Goal: Check status: Check status

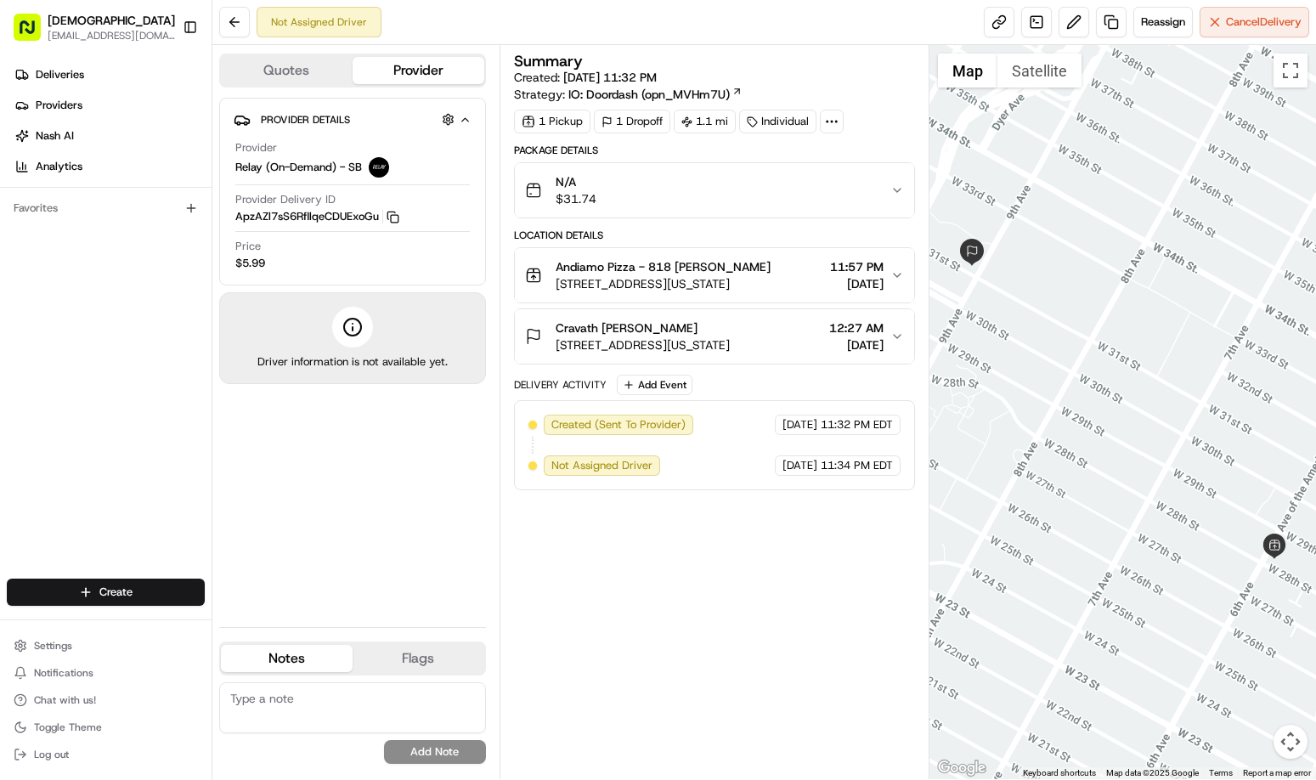
click at [750, 557] on div "Summary Created: [DATE] 11:32 PM Strategy: IO: Doordash (opn_MVHm7U) 1 Pickup 1…" at bounding box center [715, 412] width 402 height 717
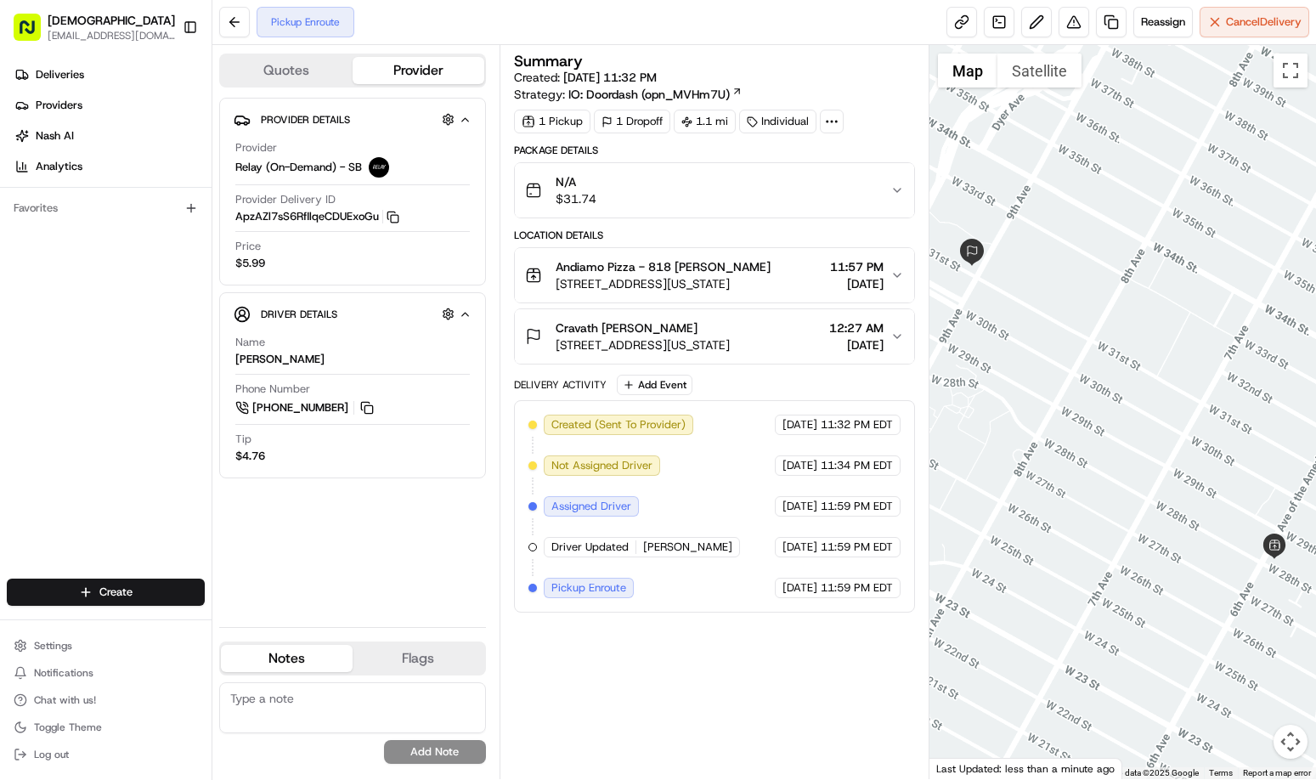
click at [822, 662] on div "Summary Created: 08/21/2025 11:32 PM Strategy: IO: Doordash (opn_MVHm7U) 1 Pick…" at bounding box center [715, 412] width 402 height 717
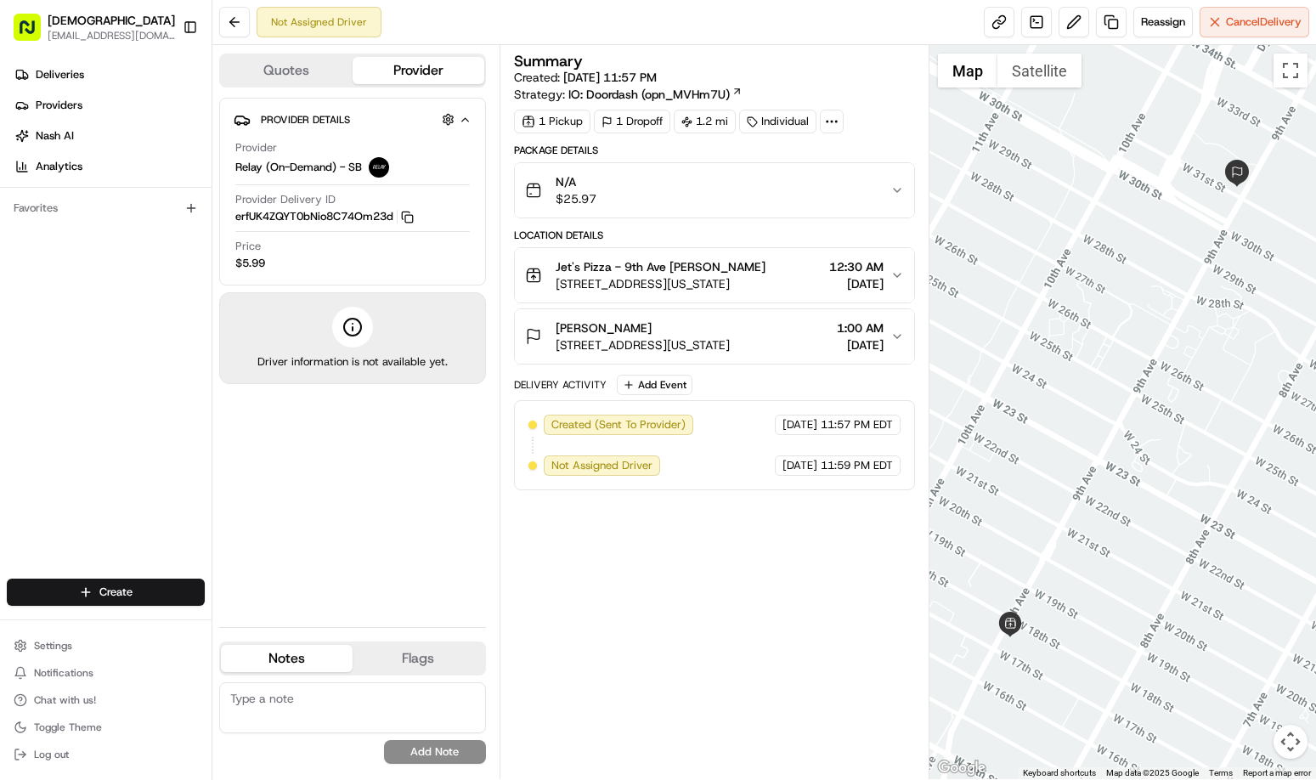
click at [760, 611] on div "Summary Created: 08/21/2025 11:57 PM Strategy: IO: Doordash (opn_MVHm7U) 1 Pick…" at bounding box center [715, 412] width 402 height 717
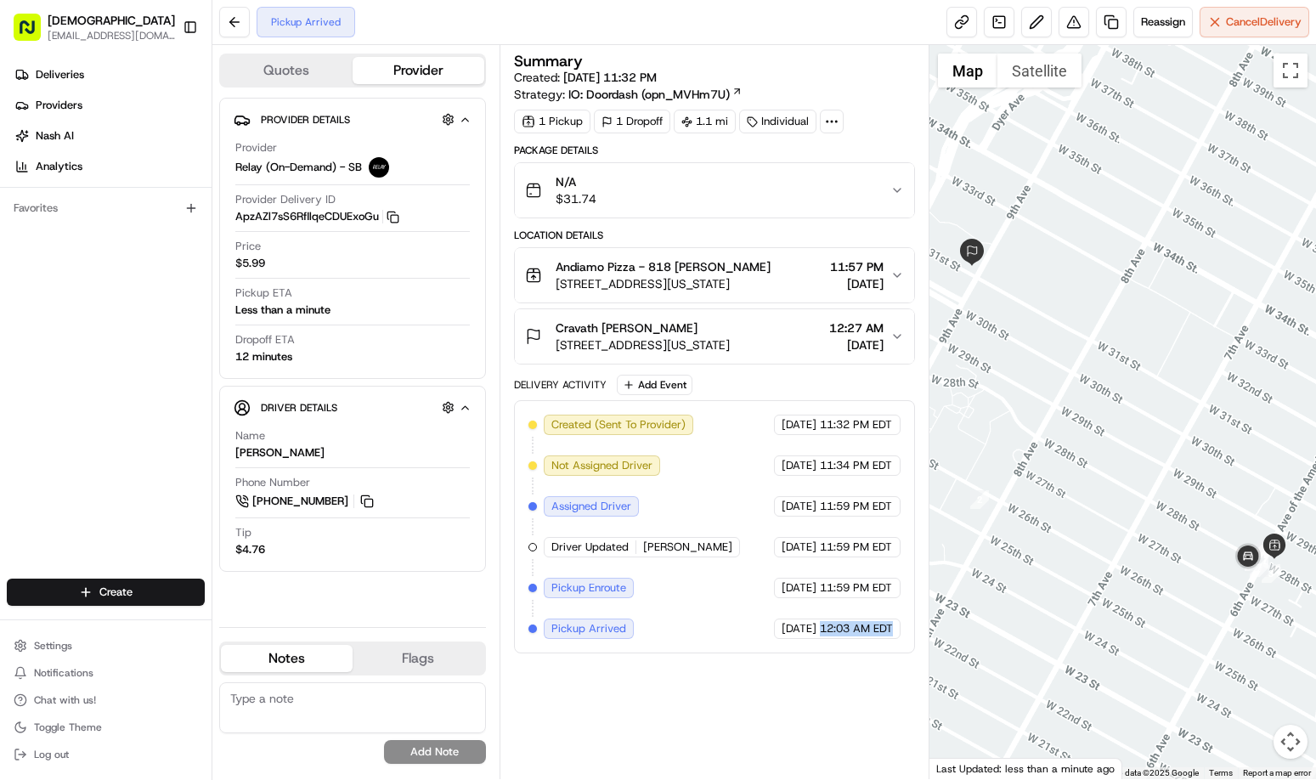
drag, startPoint x: 820, startPoint y: 625, endPoint x: 893, endPoint y: 625, distance: 73.1
click at [893, 625] on span "12:03 AM EDT" at bounding box center [856, 628] width 73 height 15
copy span "12:03 AM EDT"
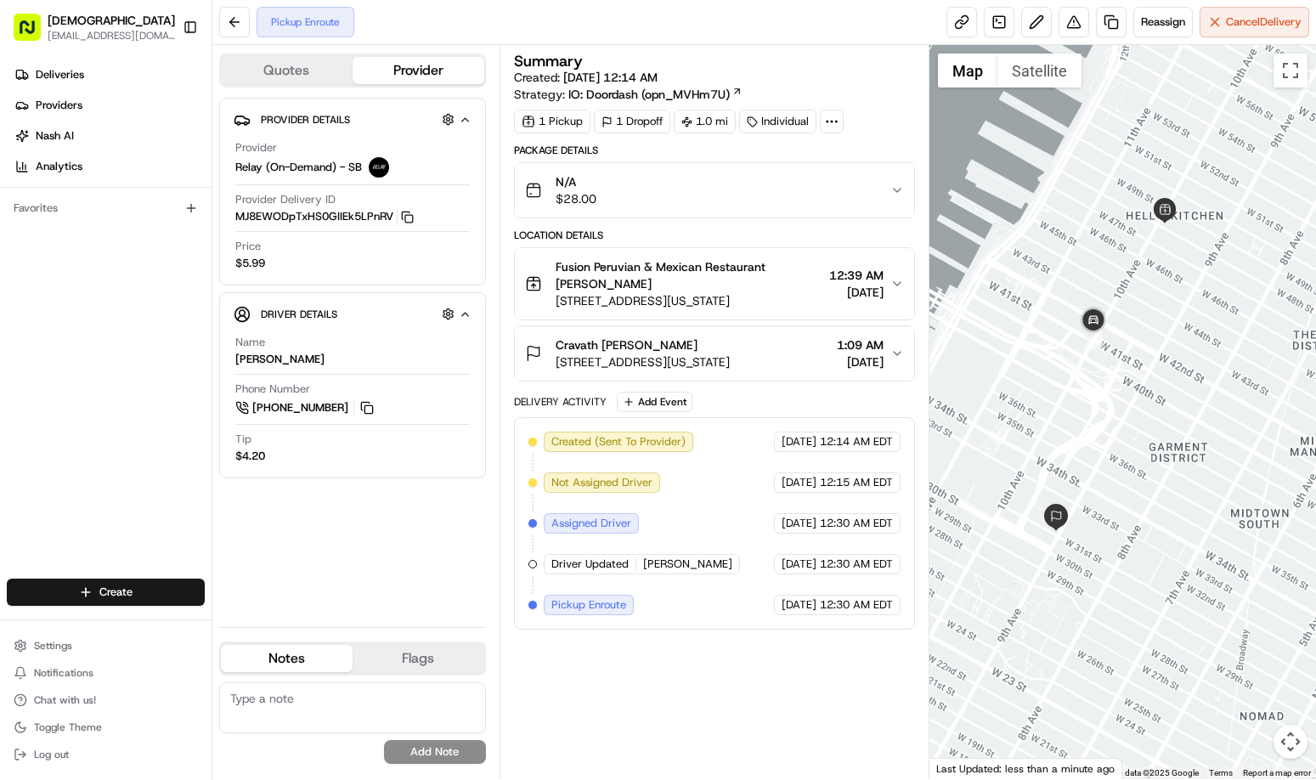
drag, startPoint x: 1234, startPoint y: 459, endPoint x: 1190, endPoint y: 424, distance: 56.3
click at [1190, 424] on div at bounding box center [1123, 412] width 387 height 734
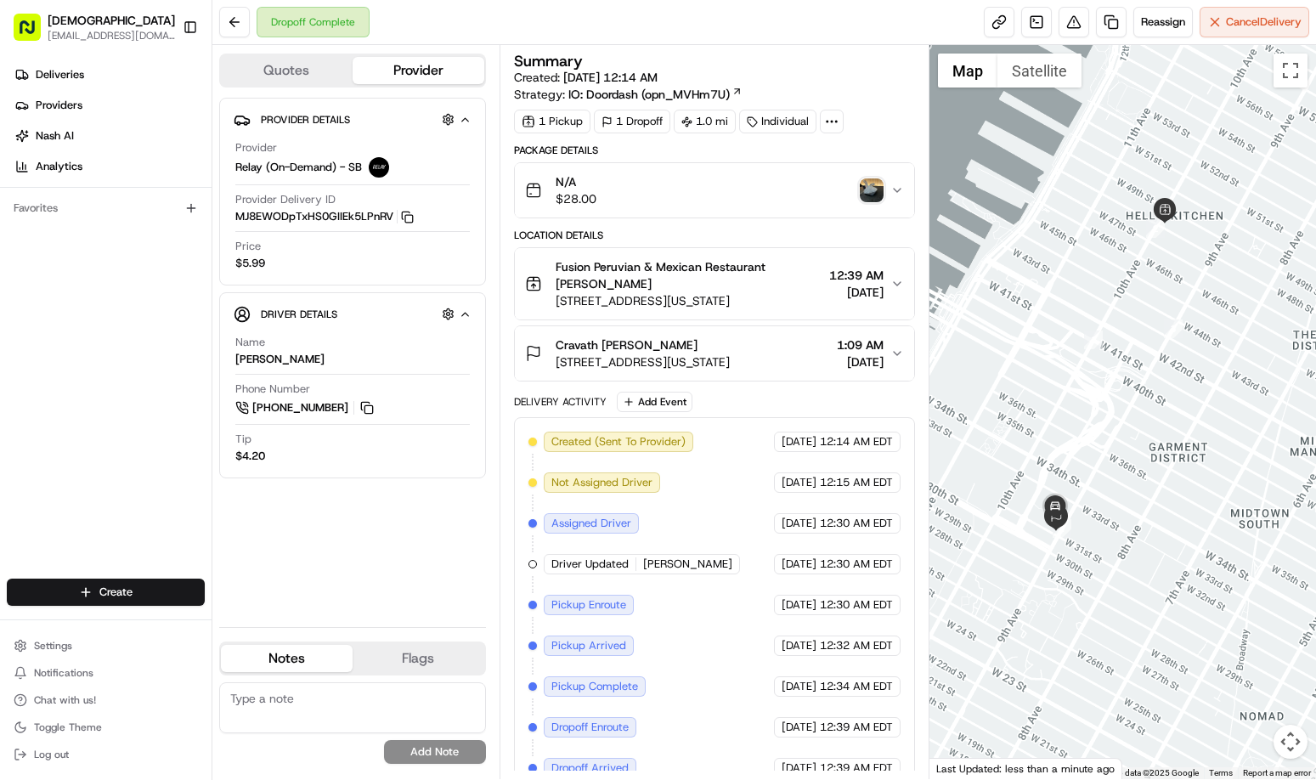
click at [874, 191] on img "button" at bounding box center [872, 190] width 24 height 24
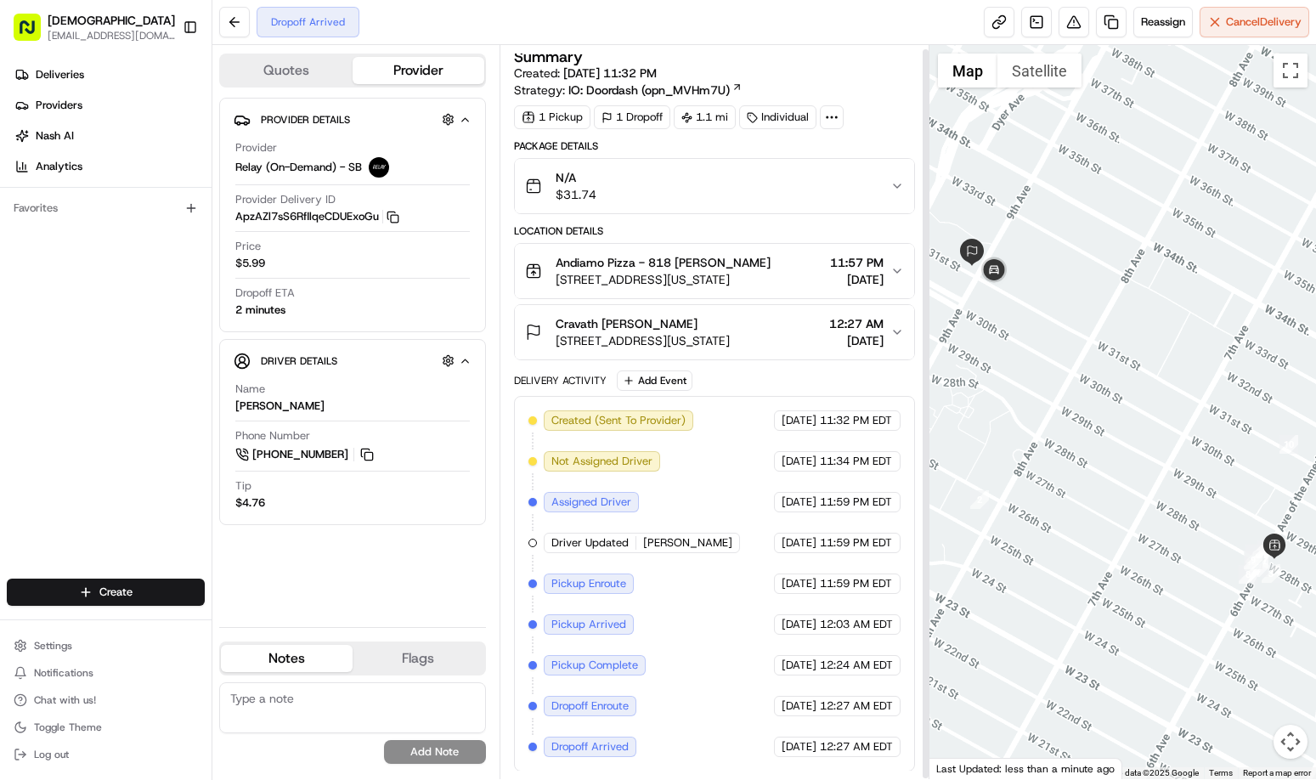
scroll to position [5, 0]
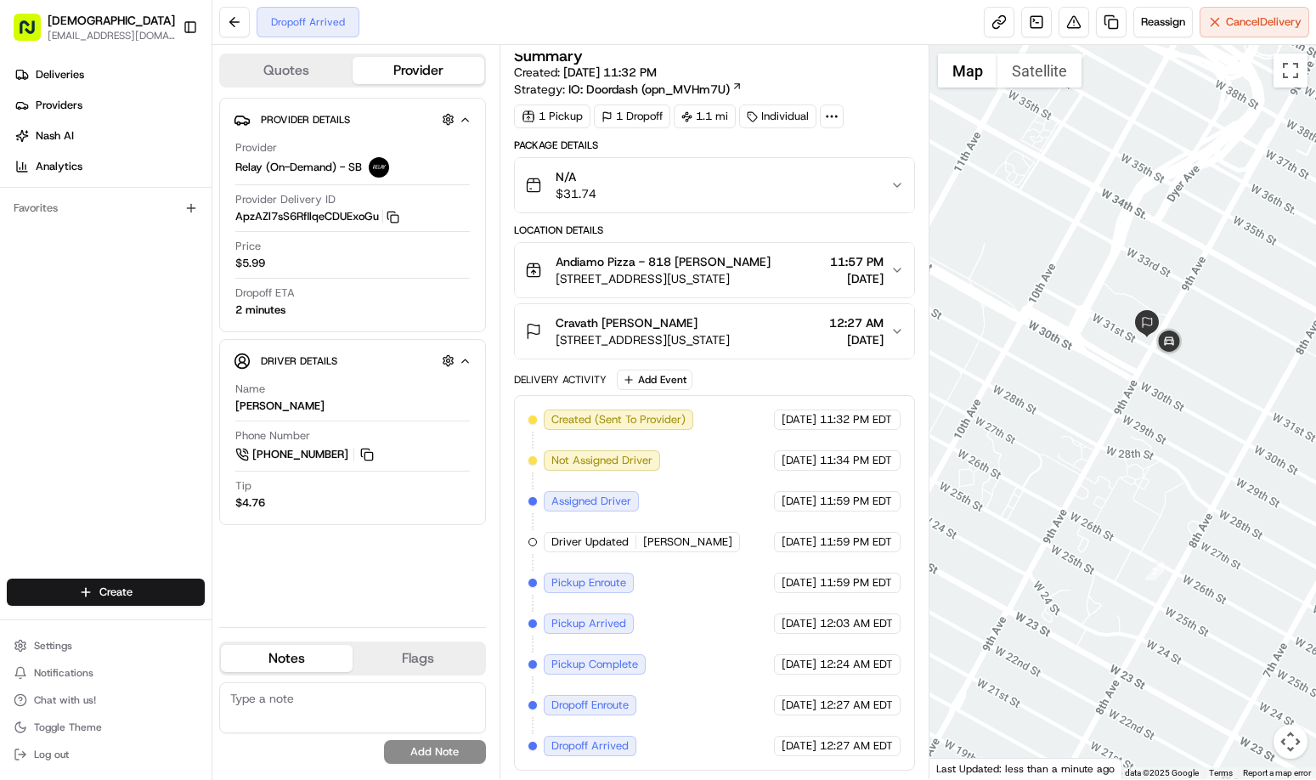
drag, startPoint x: 1031, startPoint y: 393, endPoint x: 1211, endPoint y: 466, distance: 193.6
click at [1211, 466] on div at bounding box center [1123, 412] width 387 height 734
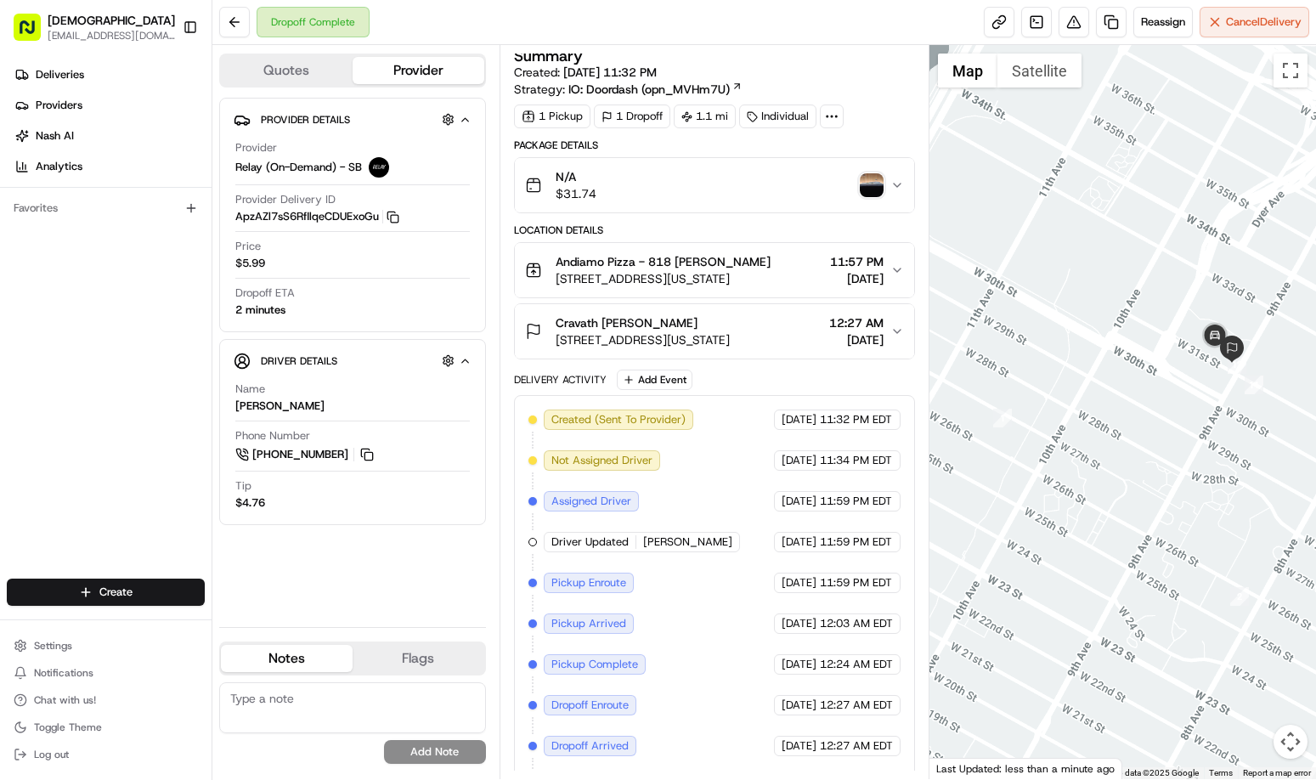
click at [860, 185] on div "N/A $31.74" at bounding box center [708, 185] width 366 height 34
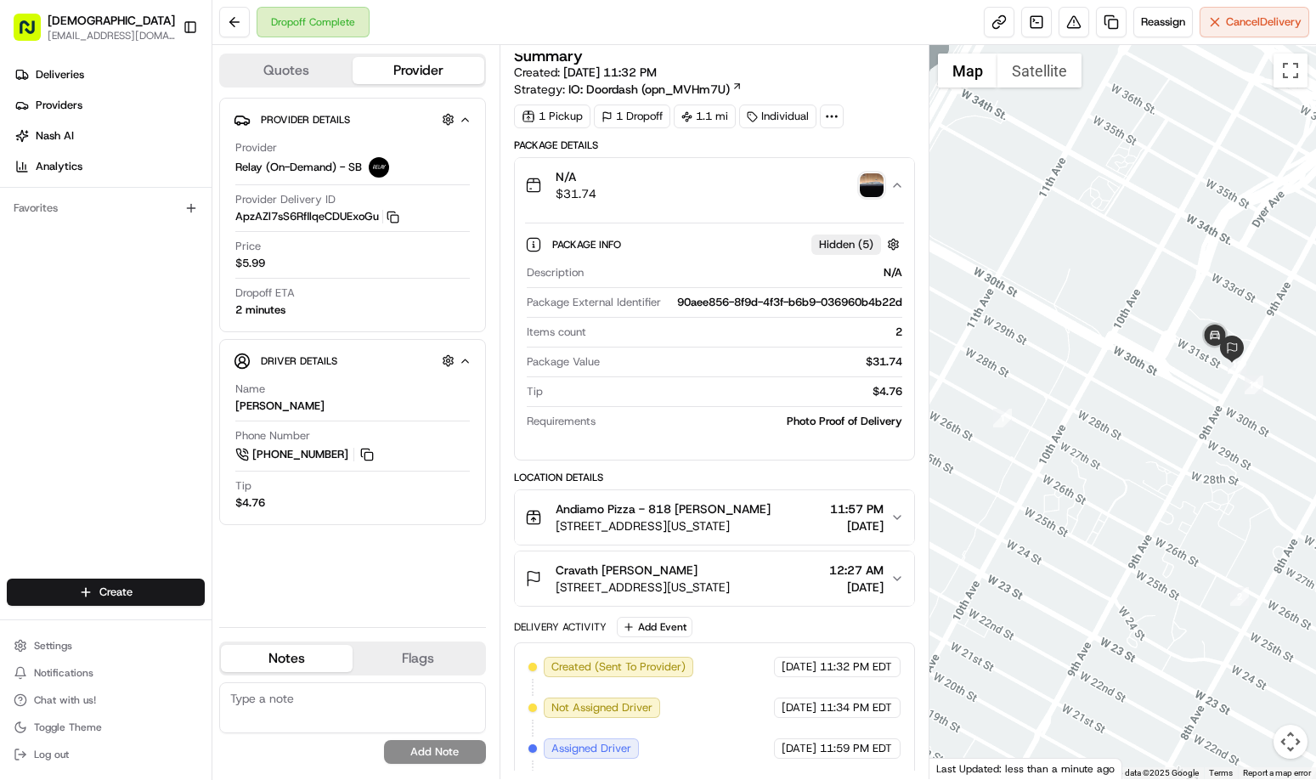
click at [877, 192] on img "button" at bounding box center [872, 185] width 24 height 24
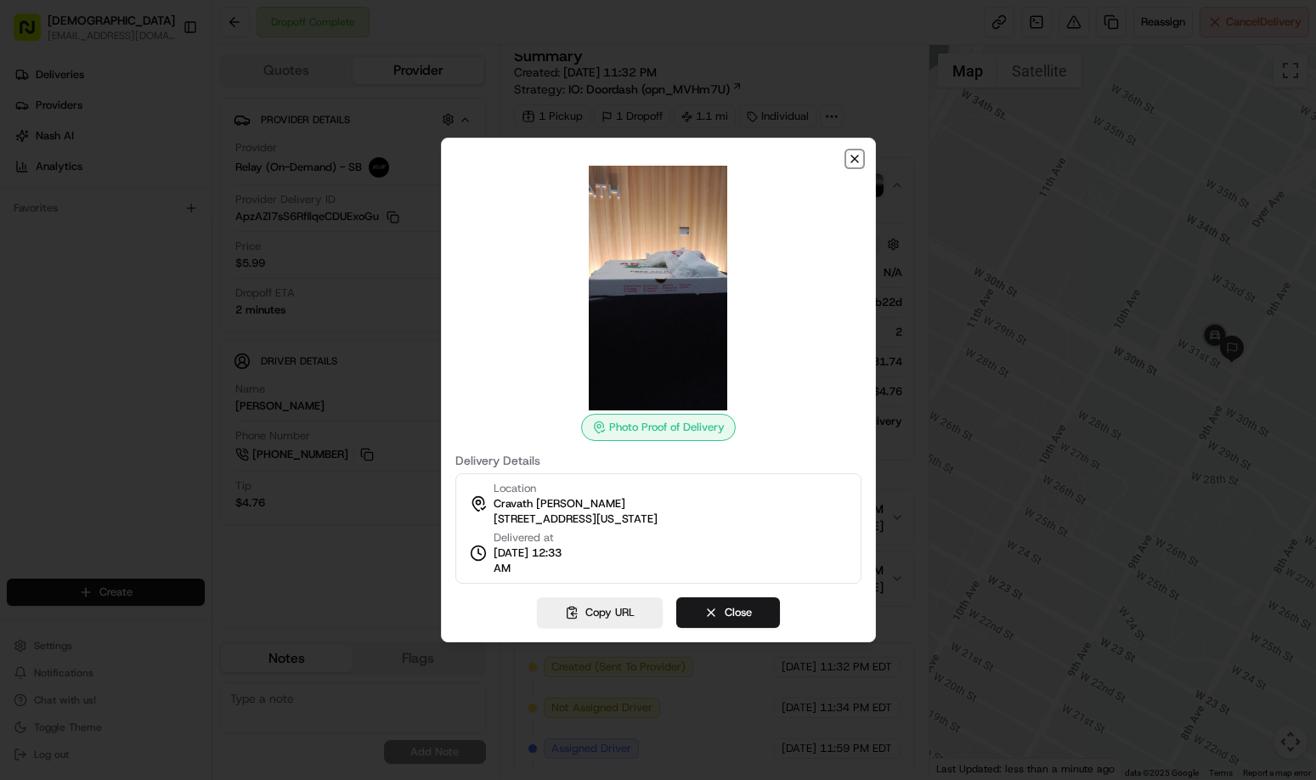
click at [852, 163] on icon "button" at bounding box center [855, 159] width 14 height 14
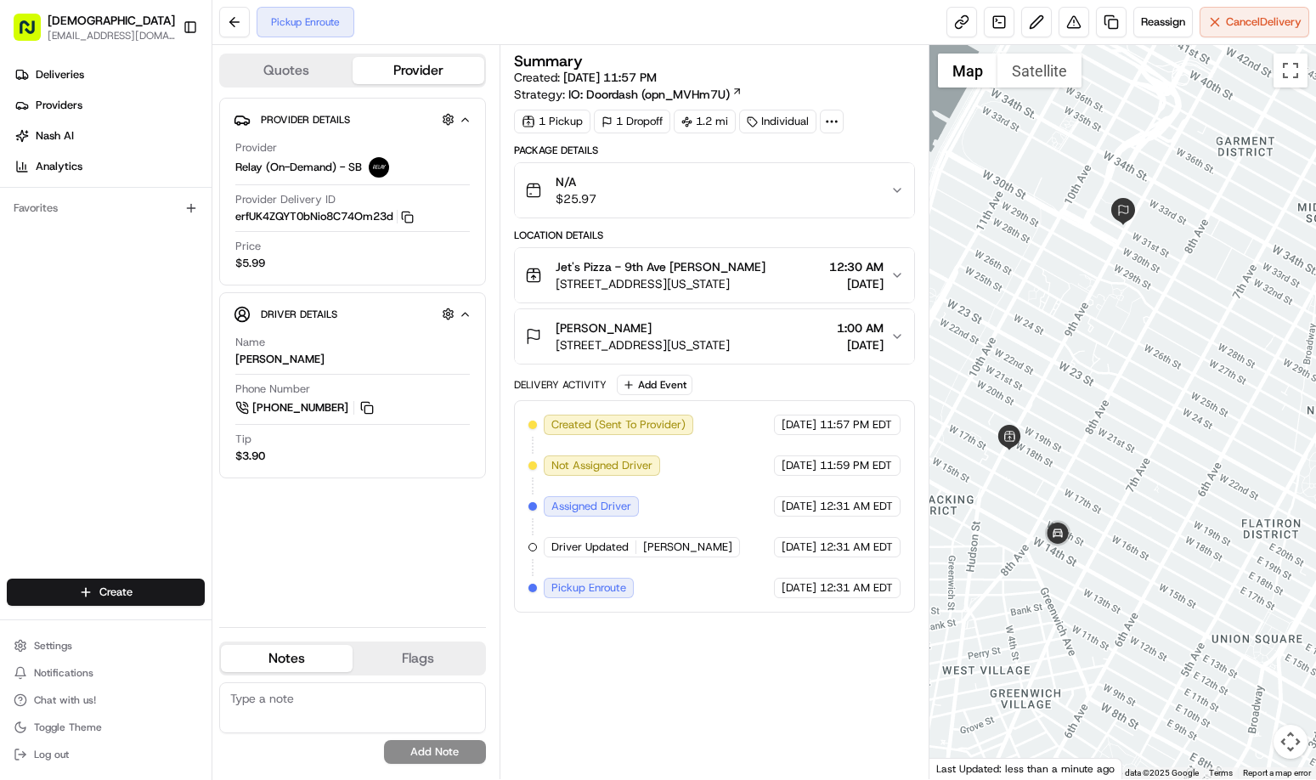
drag, startPoint x: 1254, startPoint y: 521, endPoint x: 1204, endPoint y: 380, distance: 149.7
click at [1197, 382] on div at bounding box center [1123, 412] width 387 height 734
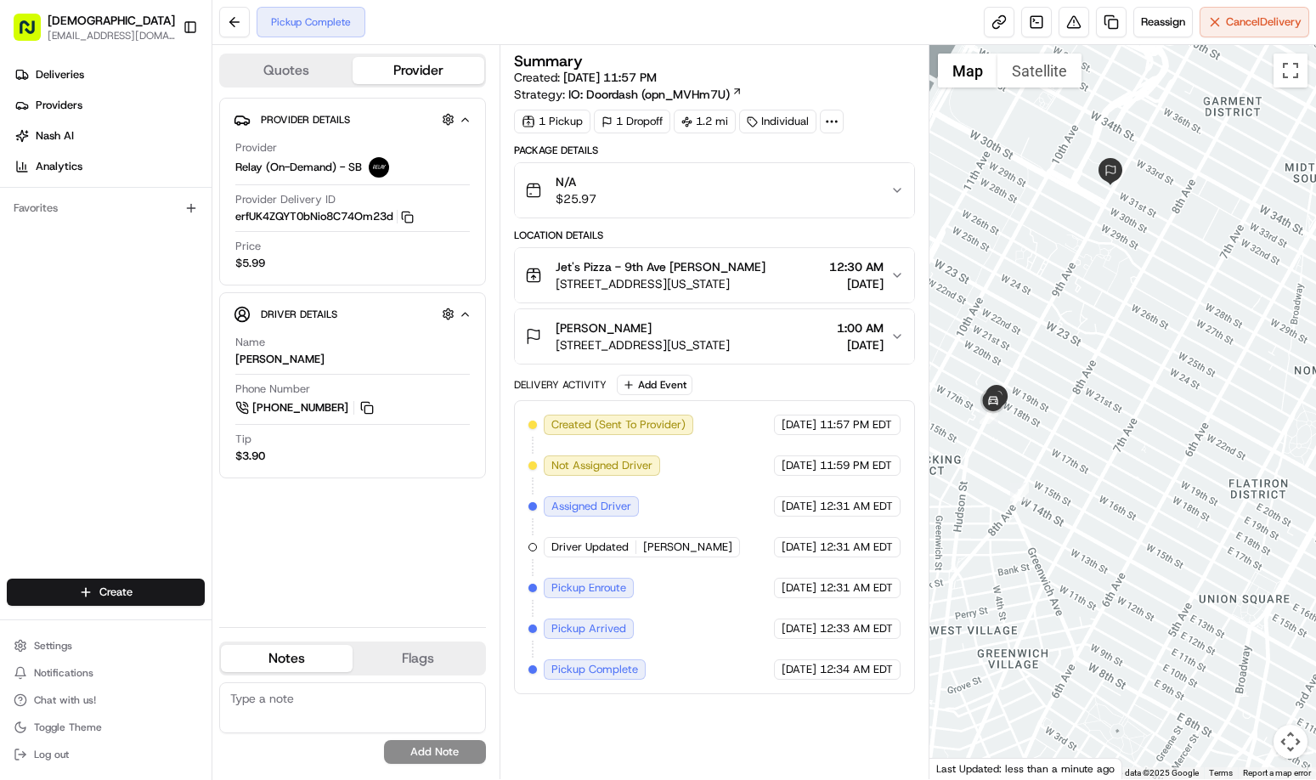
drag, startPoint x: 1128, startPoint y: 369, endPoint x: 1133, endPoint y: 420, distance: 51.2
click at [1133, 420] on div at bounding box center [1123, 412] width 387 height 734
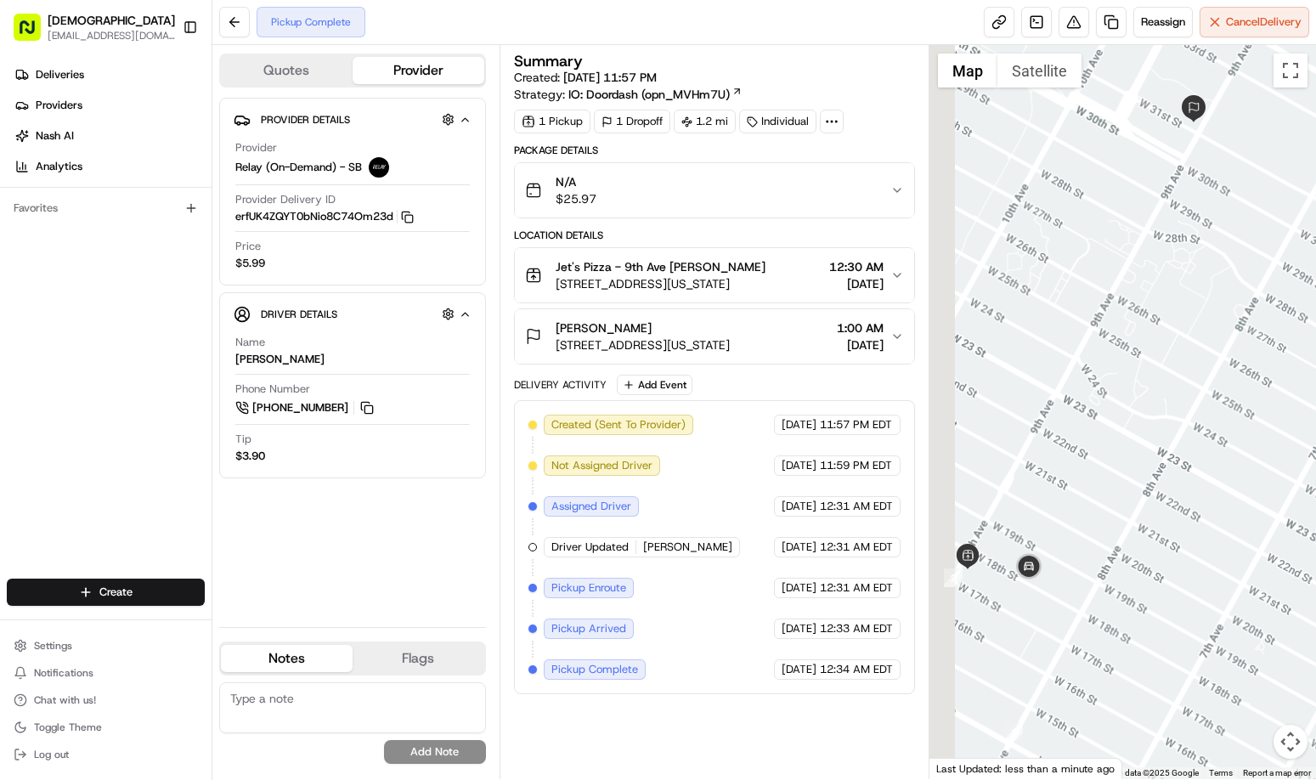
drag, startPoint x: 1109, startPoint y: 360, endPoint x: 1165, endPoint y: 394, distance: 65.6
click at [1162, 395] on div at bounding box center [1123, 412] width 387 height 734
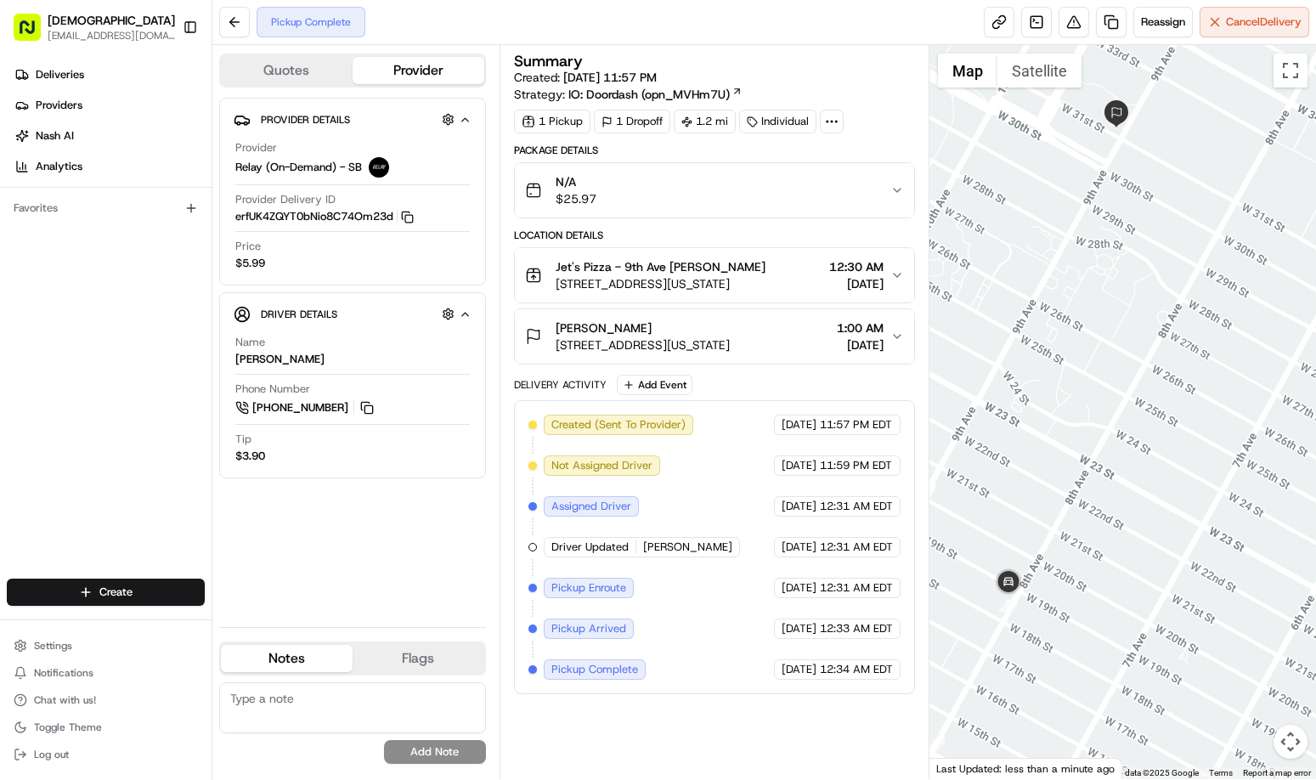
drag, startPoint x: 1199, startPoint y: 361, endPoint x: 1117, endPoint y: 368, distance: 81.9
click at [1117, 368] on div at bounding box center [1123, 412] width 387 height 734
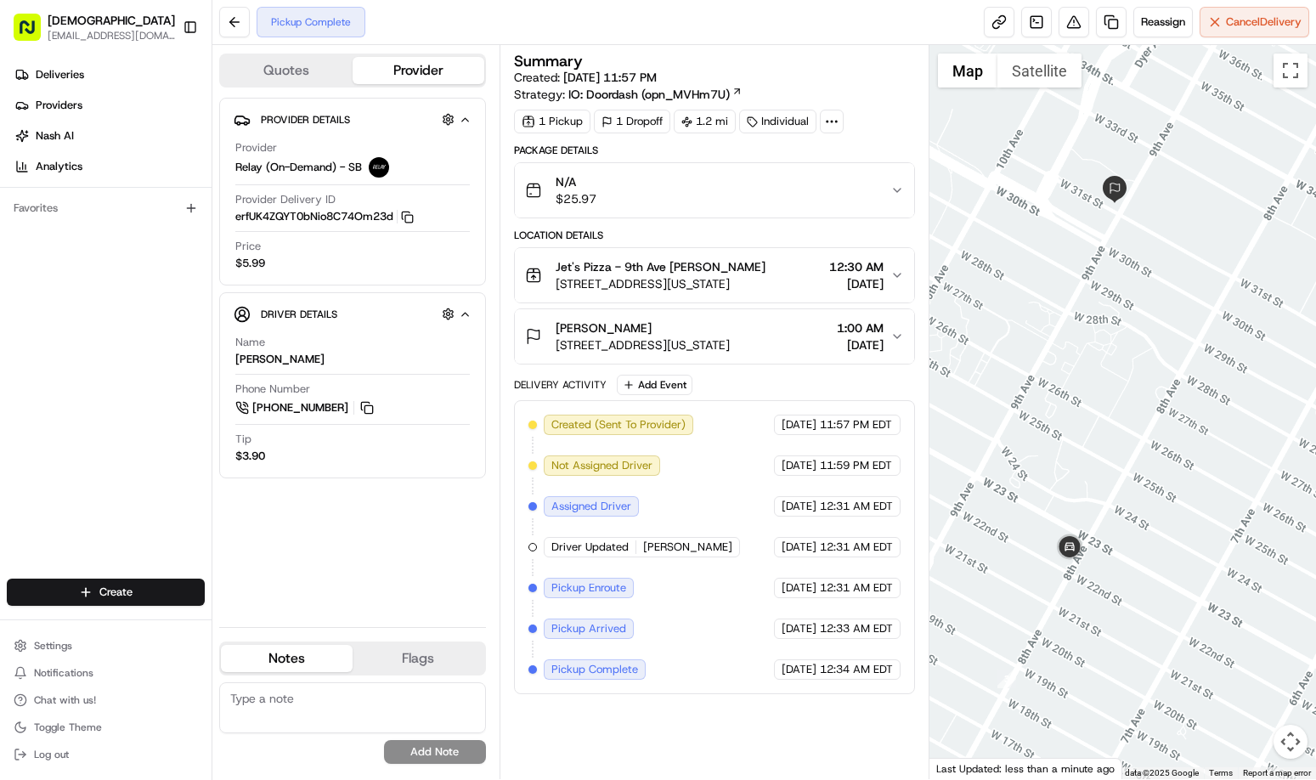
drag, startPoint x: 1154, startPoint y: 370, endPoint x: 1150, endPoint y: 420, distance: 50.2
click at [1150, 420] on div at bounding box center [1123, 412] width 387 height 734
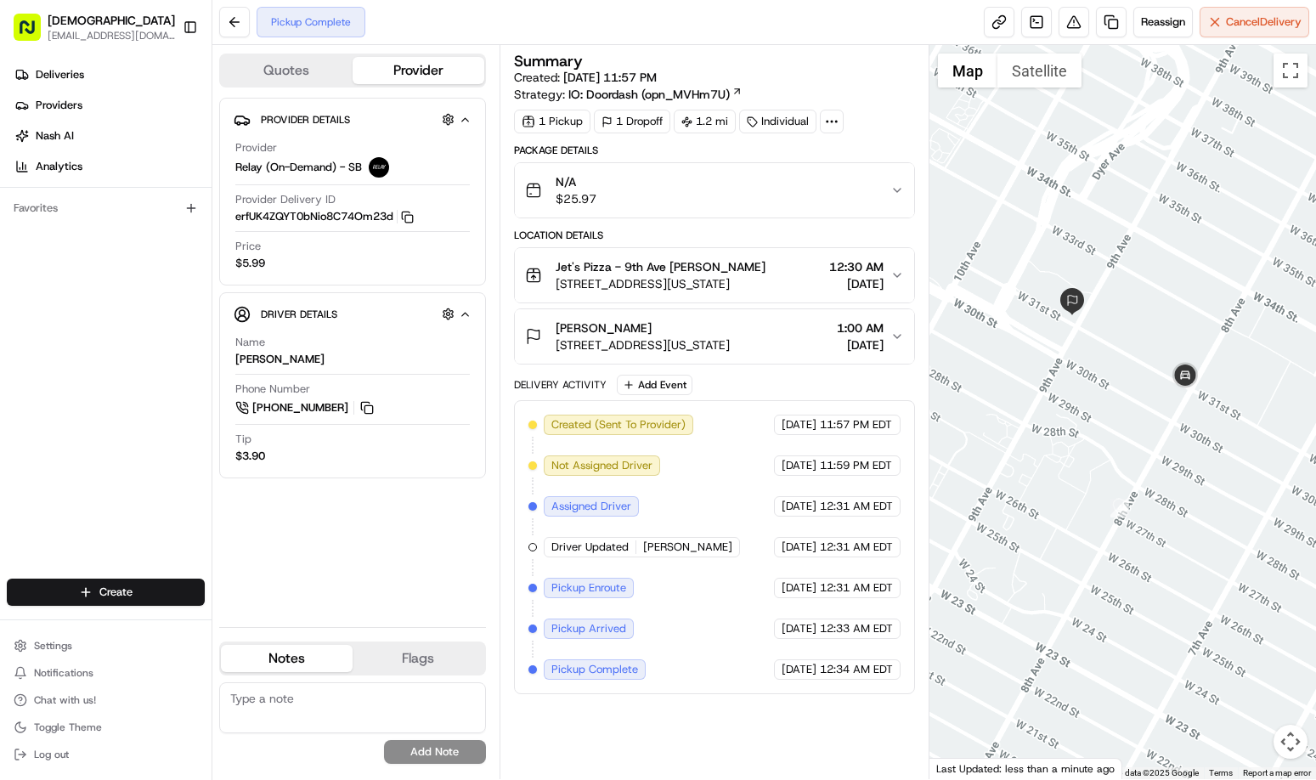
drag, startPoint x: 1201, startPoint y: 387, endPoint x: 1173, endPoint y: 460, distance: 78.3
click at [1173, 460] on div at bounding box center [1123, 412] width 387 height 734
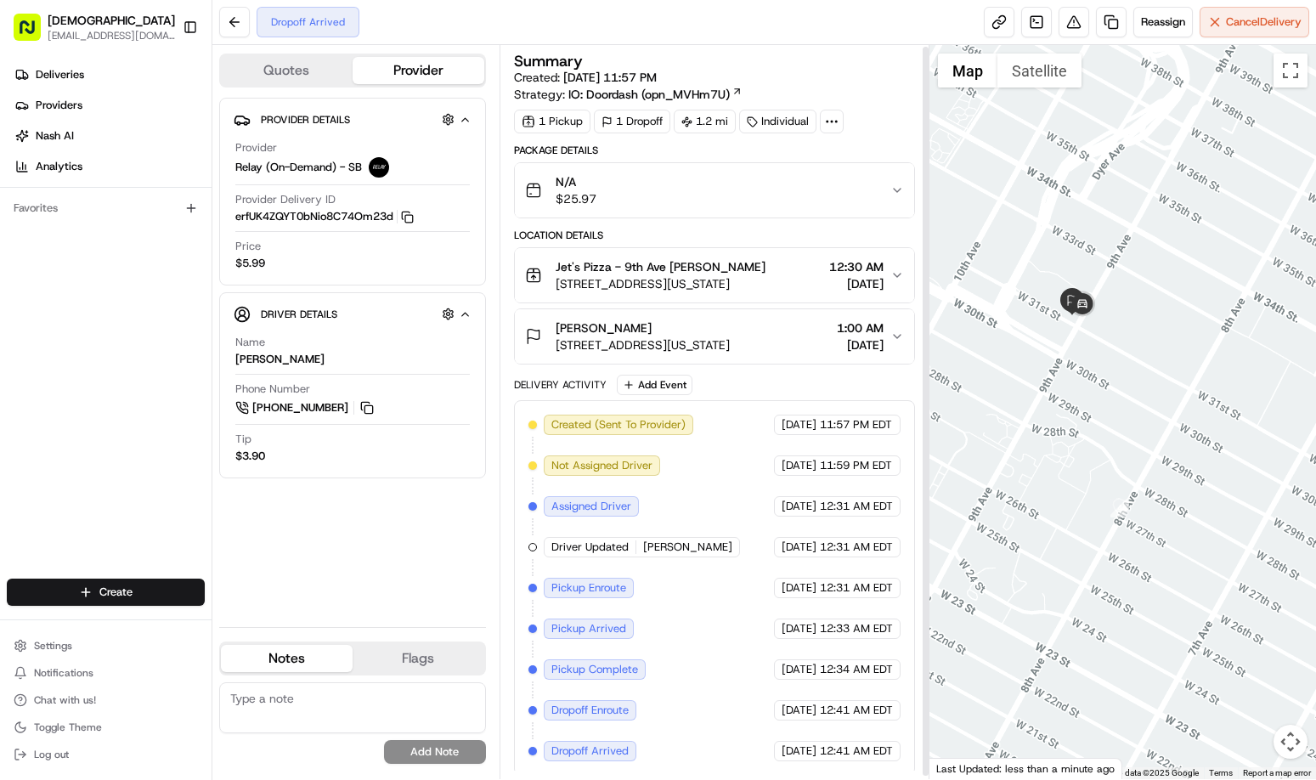
scroll to position [5, 0]
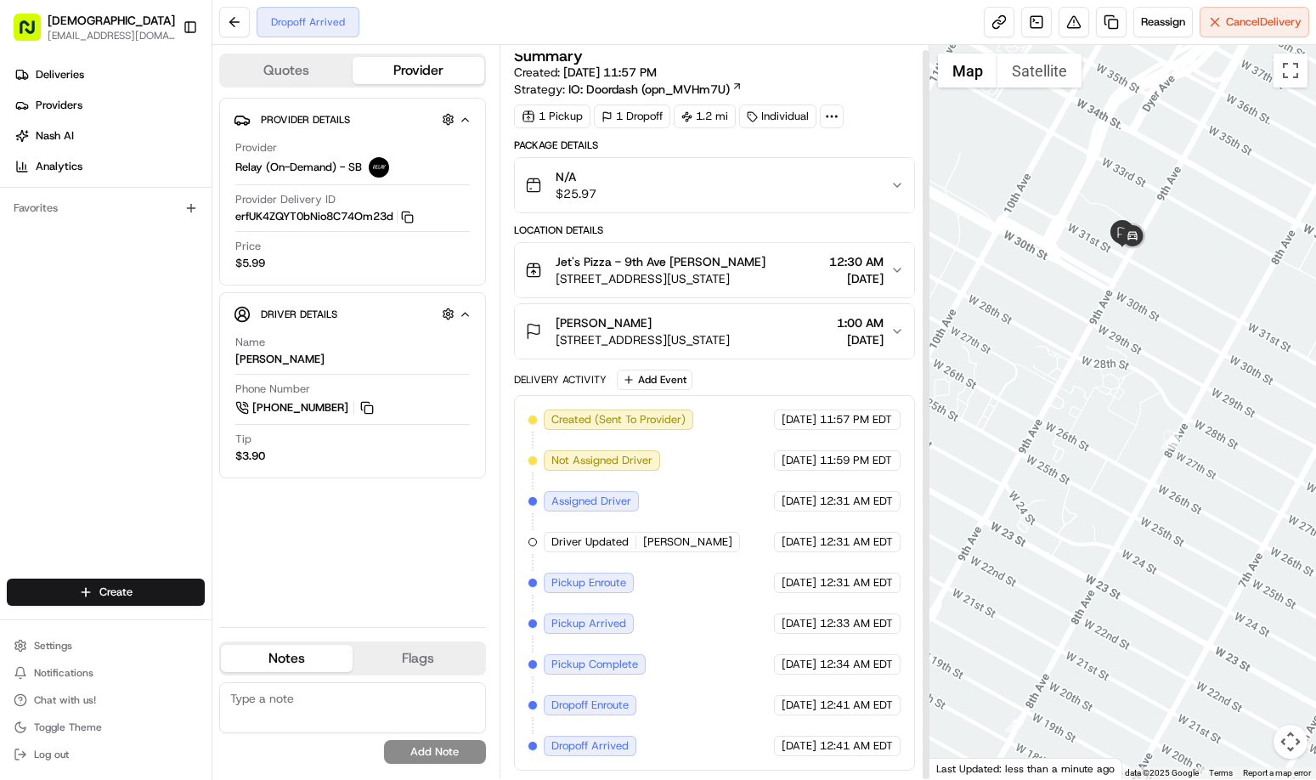
drag, startPoint x: 1249, startPoint y: 451, endPoint x: 1294, endPoint y: 385, distance: 80.1
click at [1294, 385] on div at bounding box center [1123, 412] width 387 height 734
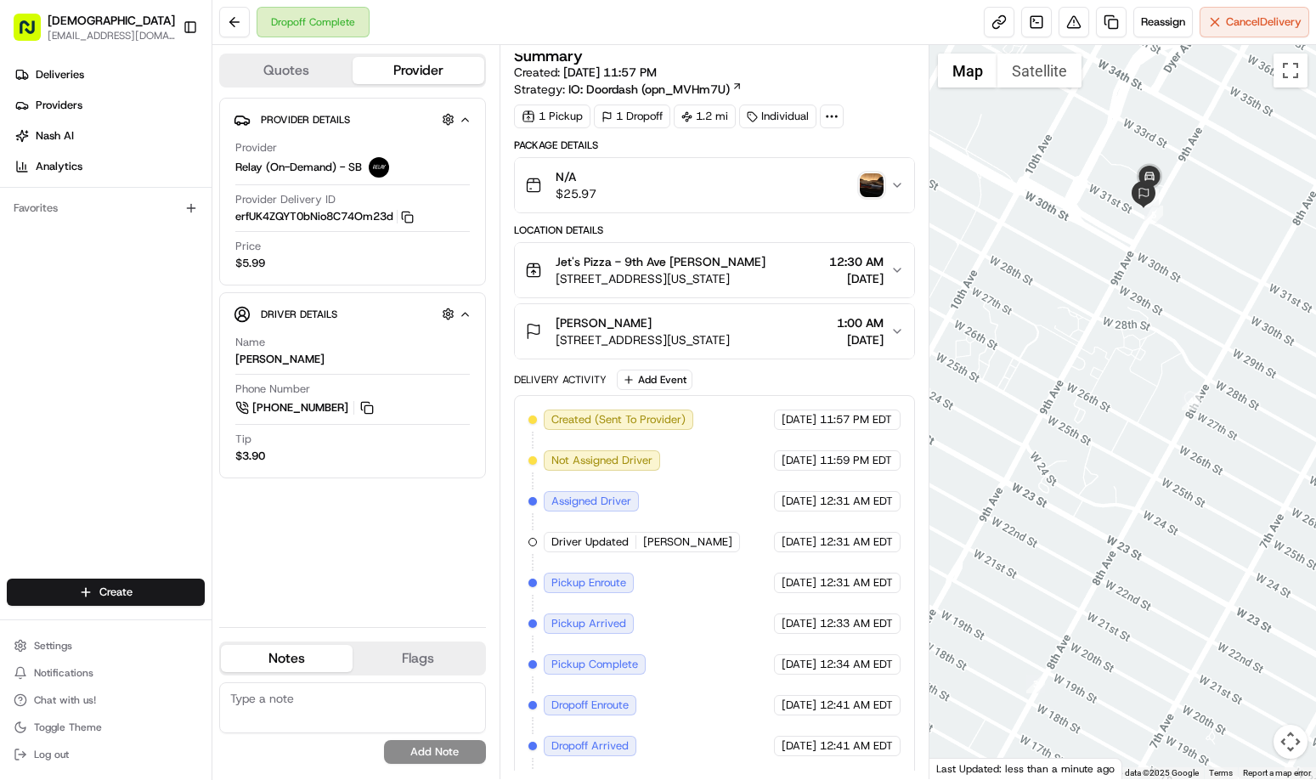
click at [879, 188] on img "button" at bounding box center [872, 185] width 24 height 24
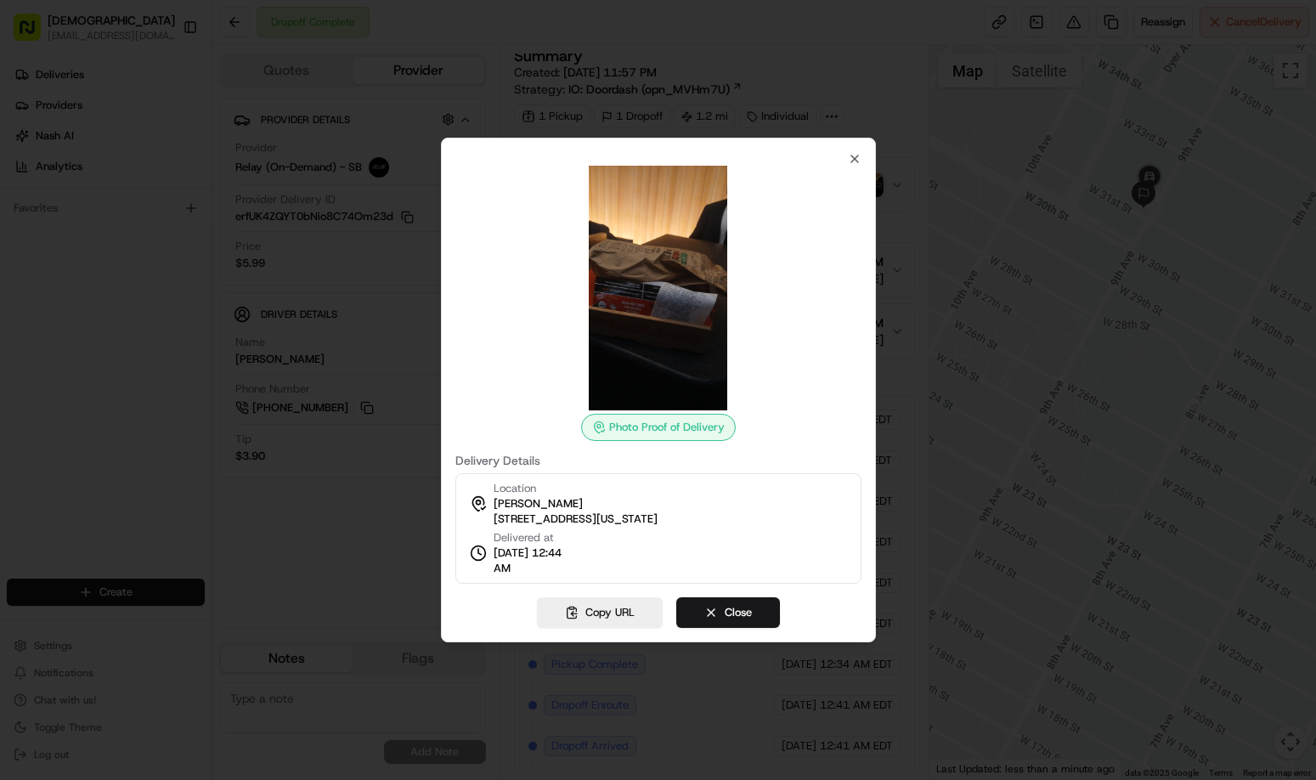
click at [1010, 505] on div at bounding box center [658, 390] width 1316 height 780
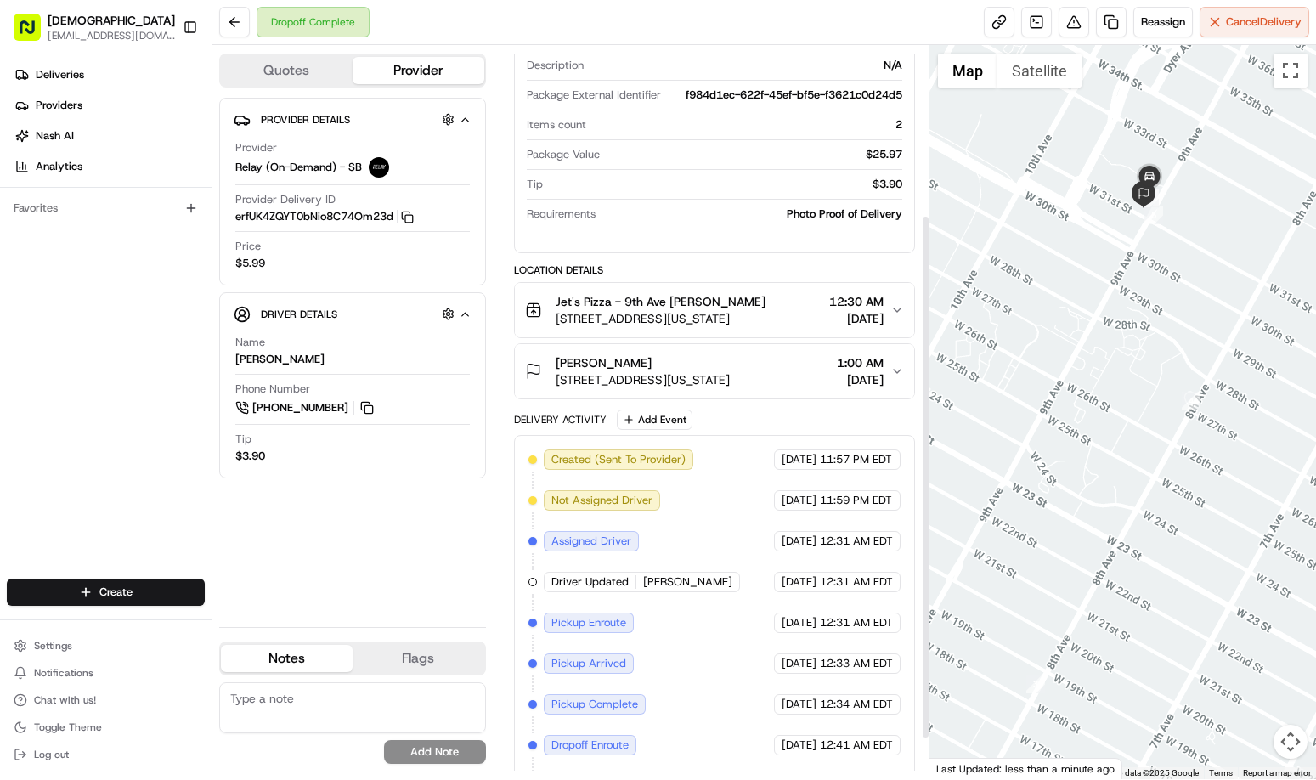
scroll to position [123, 0]
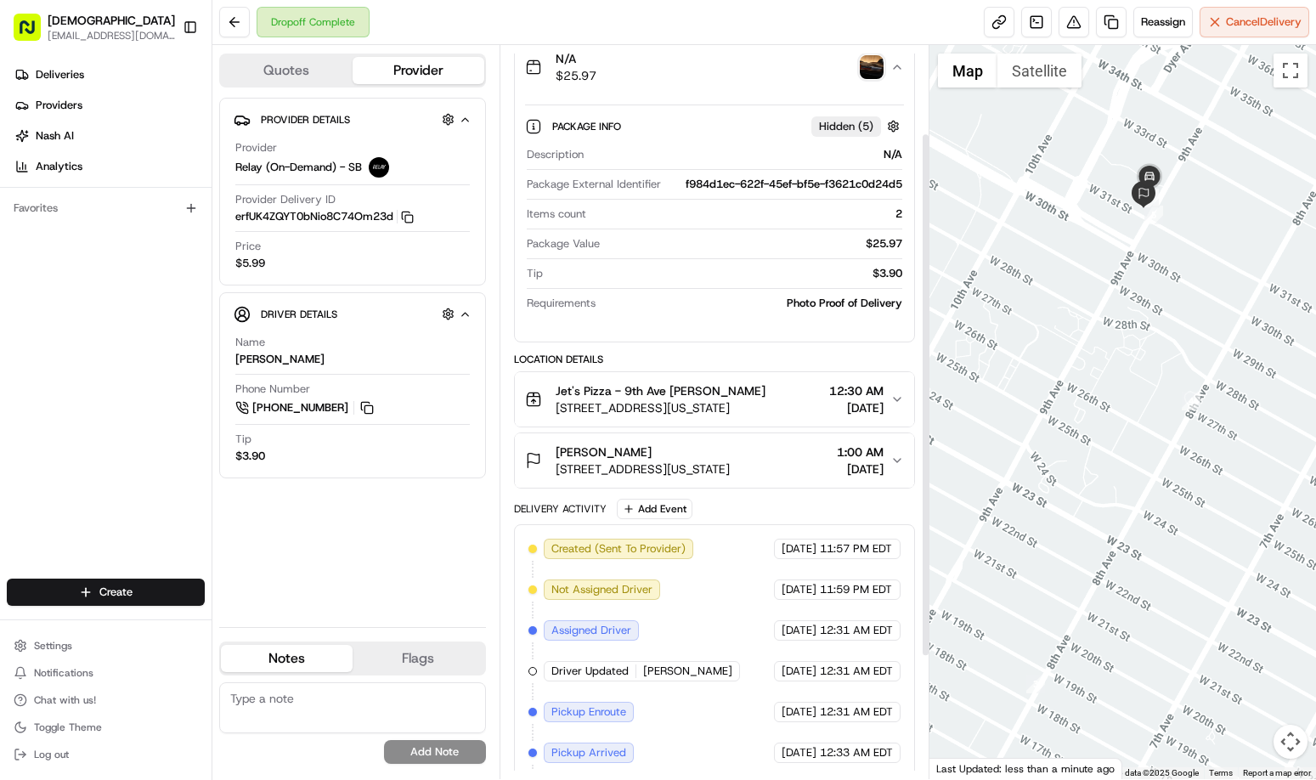
click at [874, 73] on img "button" at bounding box center [872, 67] width 24 height 24
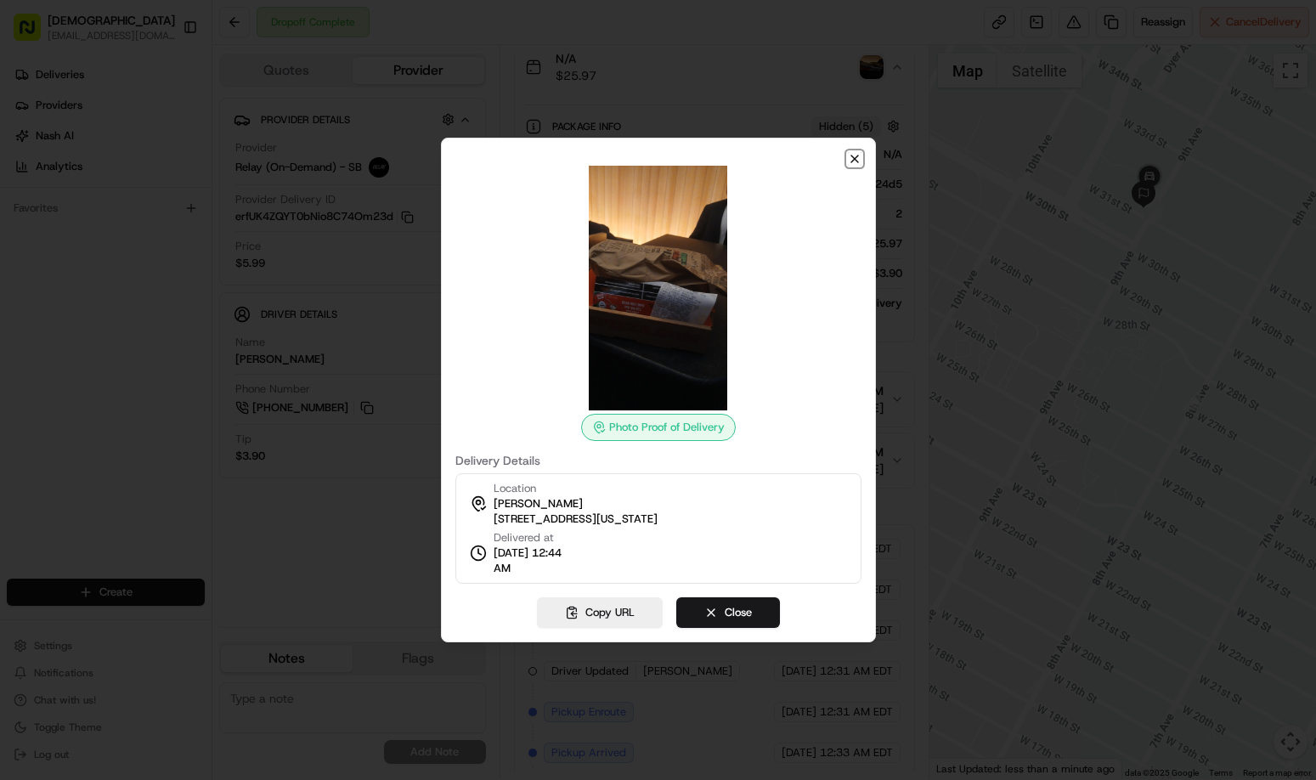
click at [856, 162] on icon "button" at bounding box center [855, 159] width 14 height 14
